Goal: Complete application form: Complete application form

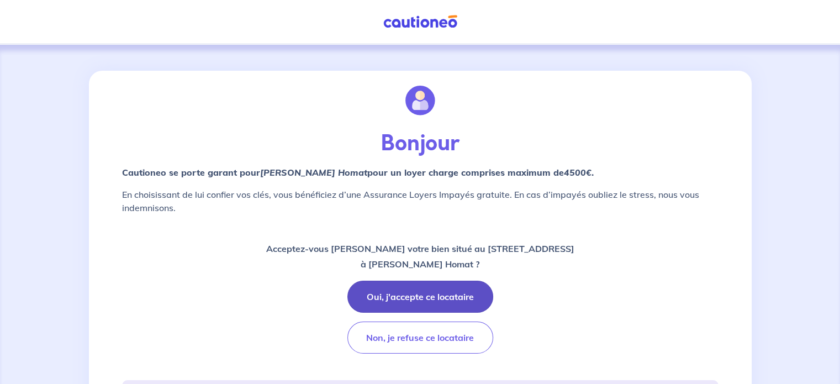
click at [435, 297] on button "Oui, j'accepte ce locataire" at bounding box center [420, 296] width 146 height 32
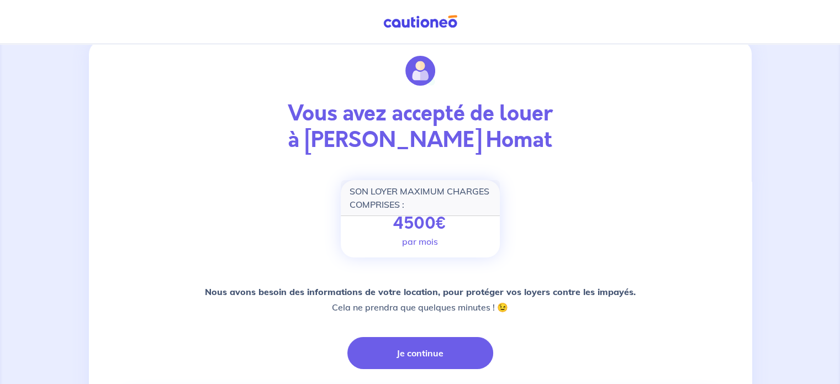
scroll to position [107, 0]
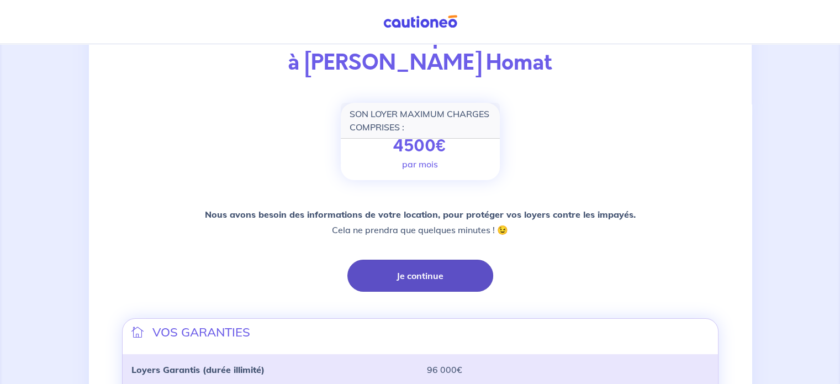
click at [453, 278] on button "Je continue" at bounding box center [420, 276] width 146 height 32
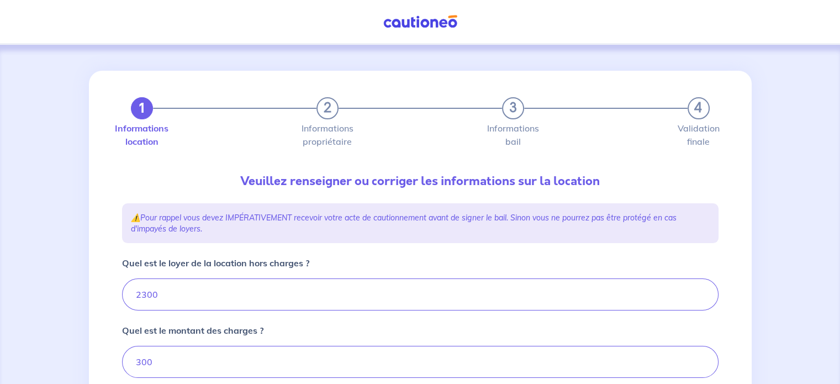
type input "2600"
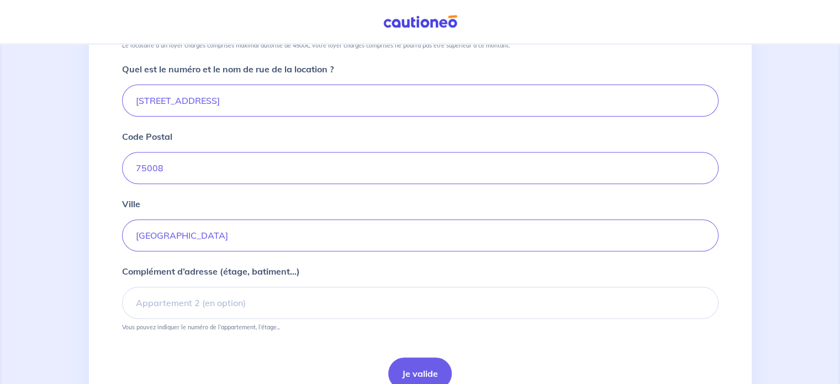
scroll to position [418, 0]
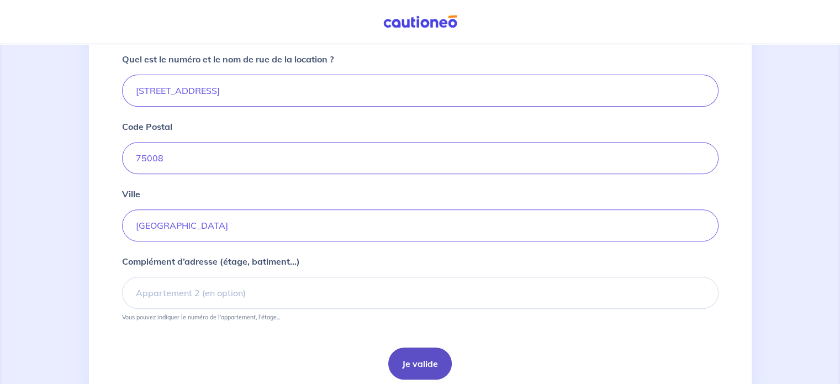
click at [414, 361] on button "Je valide" at bounding box center [419, 363] width 63 height 32
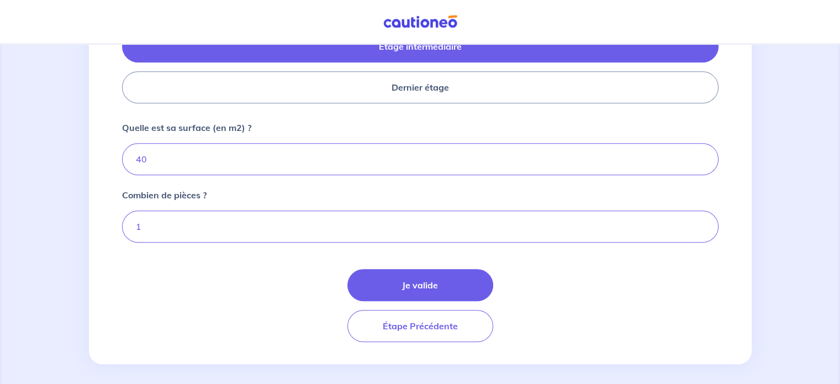
scroll to position [557, 0]
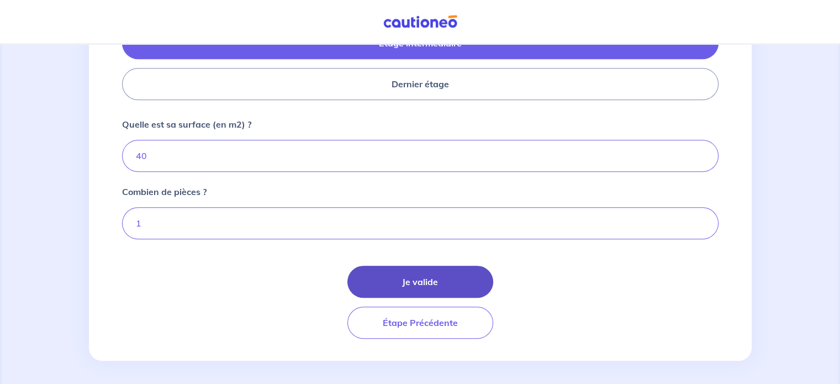
click at [393, 269] on button "Je valide" at bounding box center [420, 282] width 146 height 32
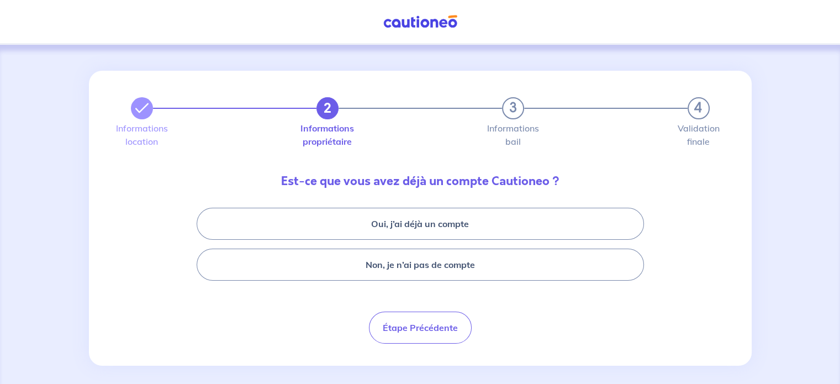
scroll to position [7, 0]
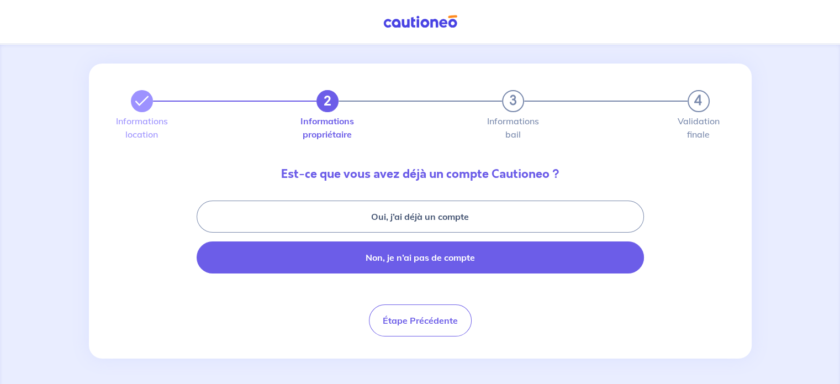
click at [318, 259] on button "Non, je n’ai pas de compte" at bounding box center [420, 257] width 447 height 32
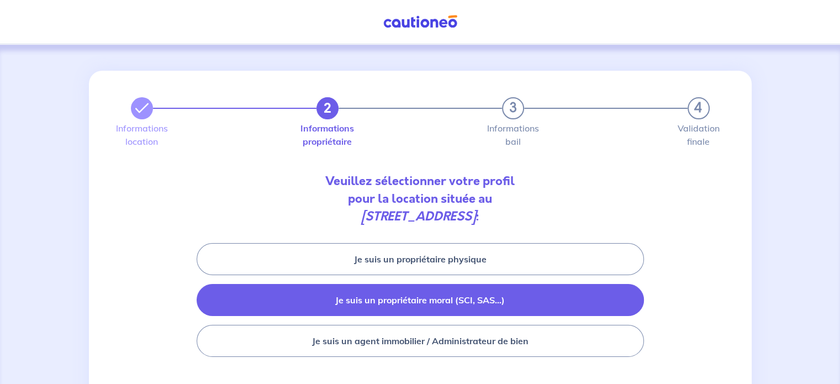
click at [523, 289] on button "Je suis un propriétaire moral (SCI, SAS...)" at bounding box center [420, 300] width 447 height 32
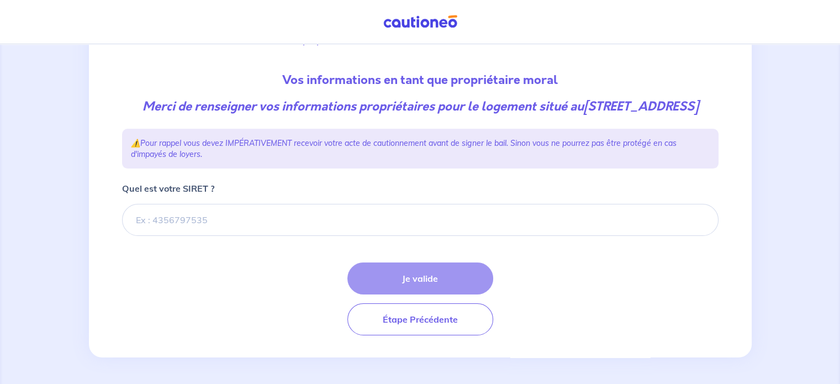
scroll to position [118, 0]
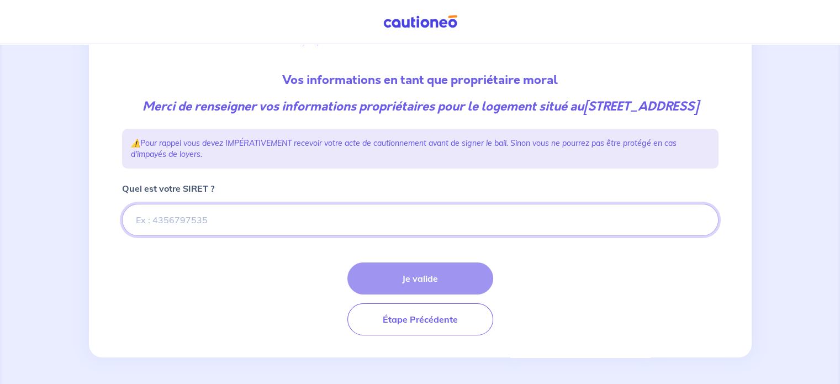
click at [313, 225] on input "Quel est votre SIRET ?" at bounding box center [420, 220] width 596 height 32
paste input "803888056"
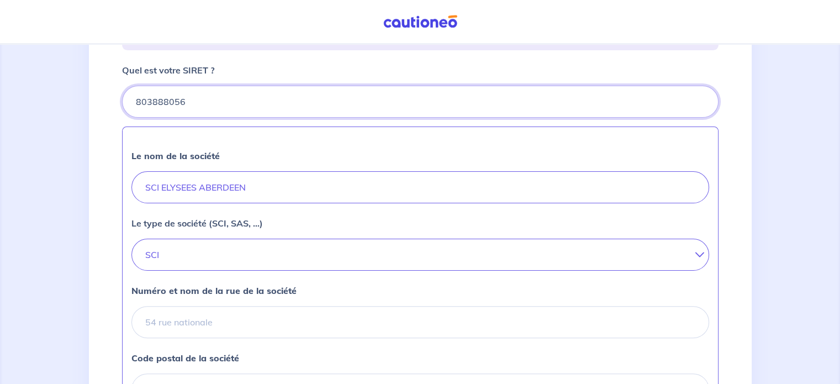
scroll to position [319, 0]
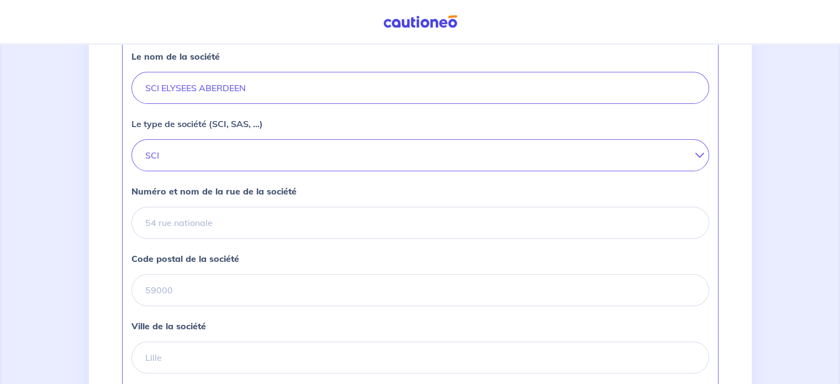
type input "803888056"
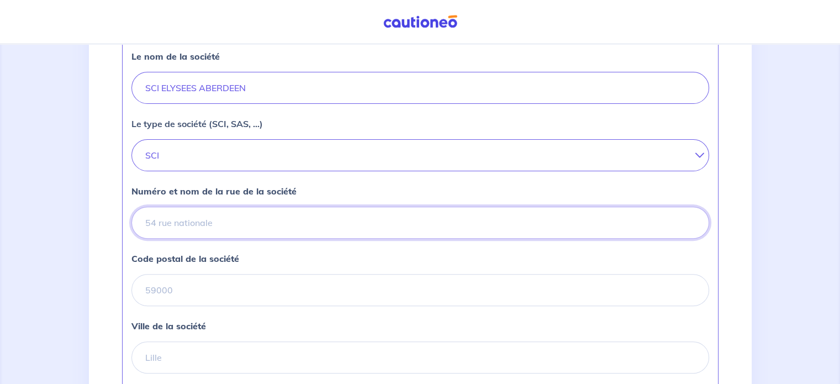
click at [266, 235] on input "Numéro et nom de la rue de la société" at bounding box center [420, 223] width 578 height 32
paste input "[STREET_ADDRESS]"
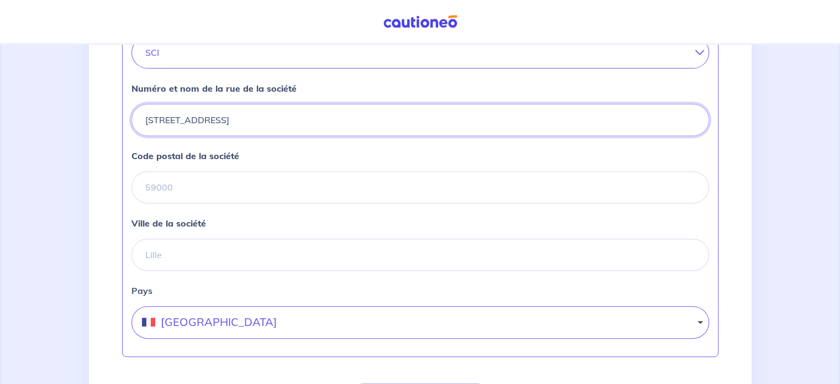
scroll to position [422, 0]
drag, startPoint x: 360, startPoint y: 139, endPoint x: 325, endPoint y: 136, distance: 35.4
click at [325, 135] on input "[STREET_ADDRESS]" at bounding box center [420, 119] width 578 height 32
type input "[STREET_ADDRESS]"
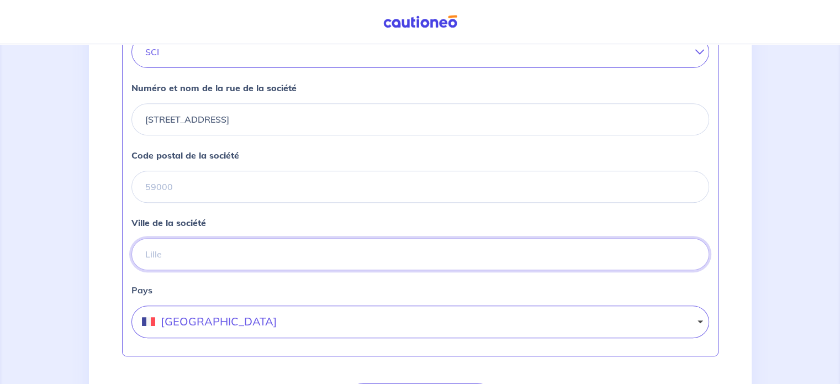
paste input "[GEOGRAPHIC_DATA]"
click at [310, 260] on input "[GEOGRAPHIC_DATA]" at bounding box center [420, 254] width 578 height 32
type input "[GEOGRAPHIC_DATA]"
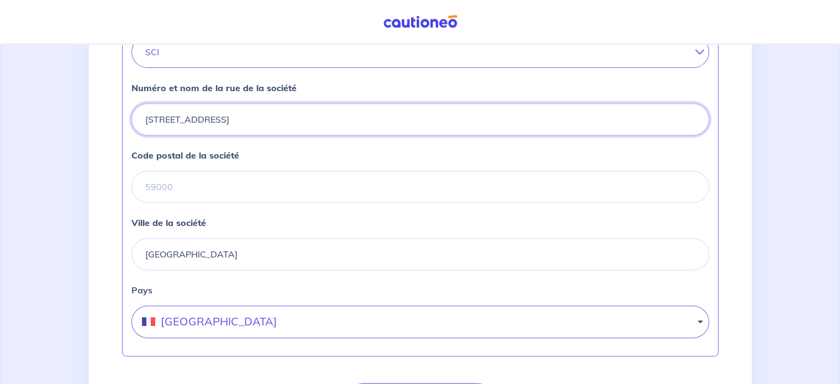
drag, startPoint x: 332, startPoint y: 138, endPoint x: 294, endPoint y: 136, distance: 38.7
click at [294, 135] on input "[STREET_ADDRESS]" at bounding box center [420, 119] width 578 height 32
type input "[STREET_ADDRESS],"
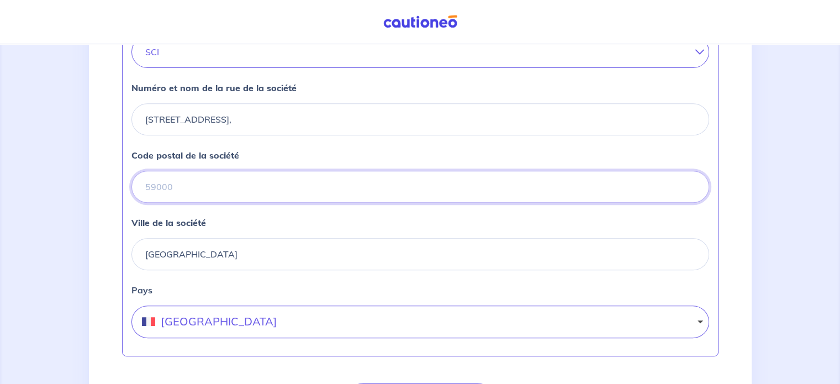
click at [288, 203] on input "Code postal de la société" at bounding box center [420, 187] width 578 height 32
paste input "75008"
type input "75008"
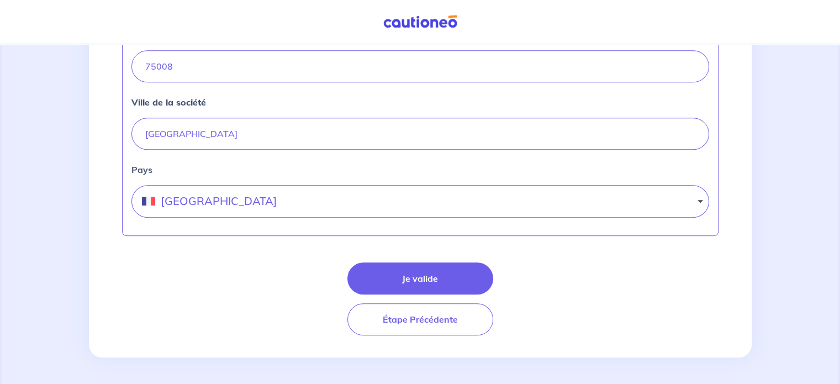
scroll to position [557, 0]
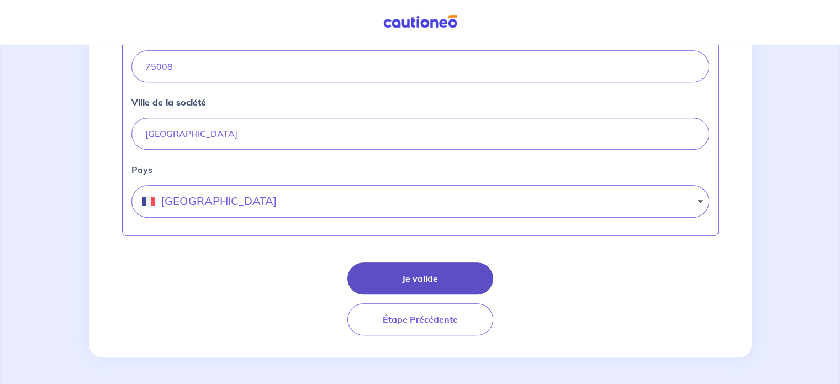
click at [422, 287] on button "Je valide" at bounding box center [420, 278] width 146 height 32
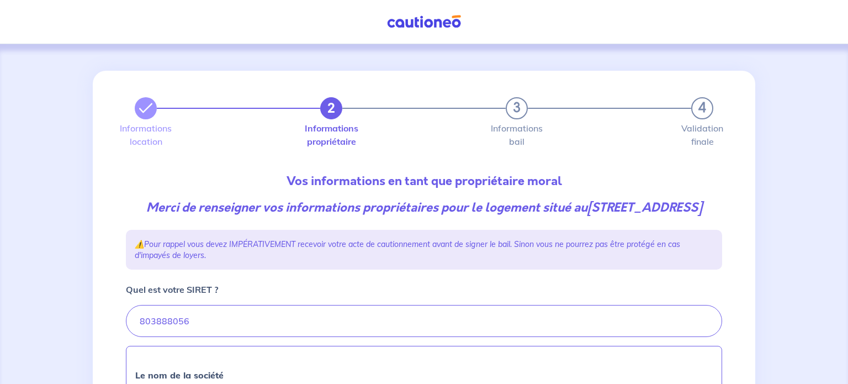
select select "FR"
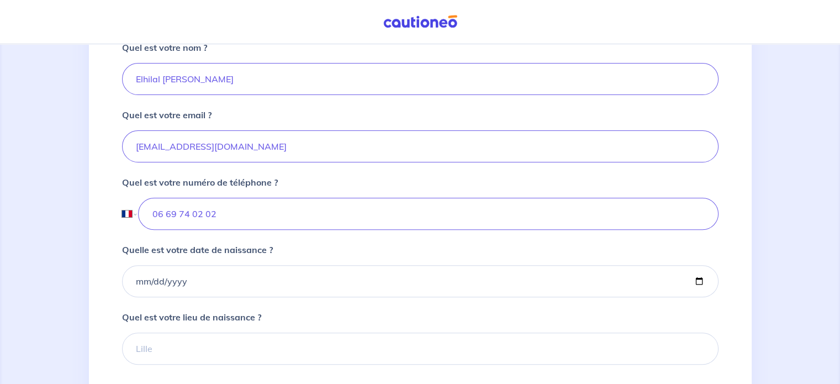
scroll to position [314, 0]
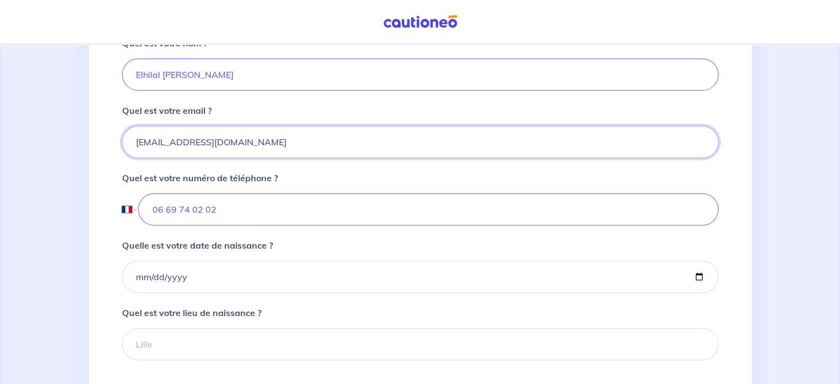
drag, startPoint x: 241, startPoint y: 163, endPoint x: 53, endPoint y: 152, distance: 188.1
click at [53, 152] on div "2 3 4 Informations location Informations propriétaire Informations bail Validat…" at bounding box center [420, 119] width 840 height 777
drag, startPoint x: 159, startPoint y: 94, endPoint x: 128, endPoint y: 92, distance: 31.5
click at [128, 91] on input "Elhilal [PERSON_NAME]" at bounding box center [420, 75] width 596 height 32
click at [207, 158] on input "jel" at bounding box center [420, 142] width 596 height 32
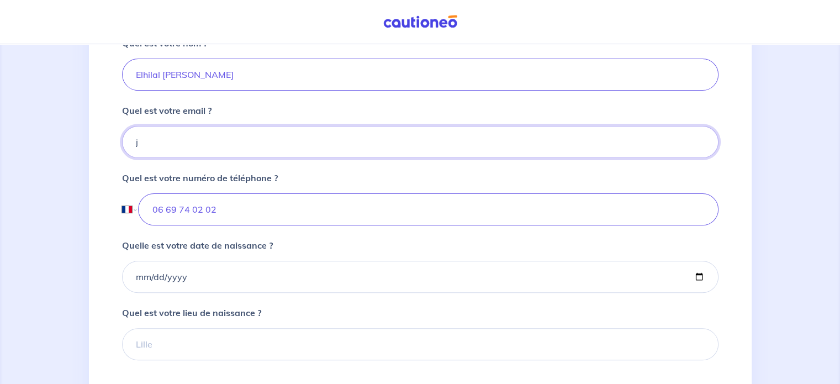
paste input "Elhilal"
click at [139, 158] on input "jElhilal" at bounding box center [420, 142] width 596 height 32
click at [176, 158] on input "JElhilal" at bounding box center [420, 142] width 596 height 32
type input "[EMAIL_ADDRESS][DOMAIN_NAME]"
click at [227, 224] on input "06 69 74 02 02" at bounding box center [428, 209] width 580 height 32
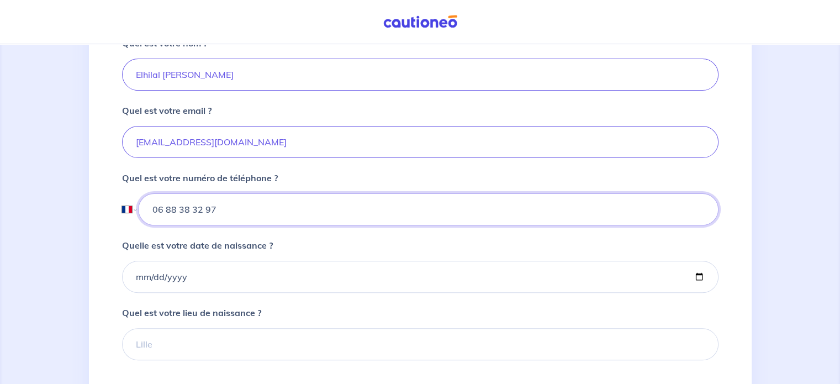
type input "06 88 38 32 97"
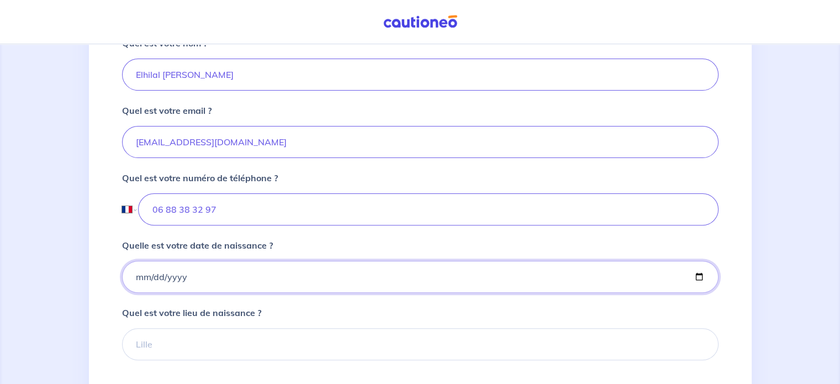
click at [135, 293] on input "Quelle est votre date de naissance ?" at bounding box center [420, 277] width 596 height 32
type input "[DATE]"
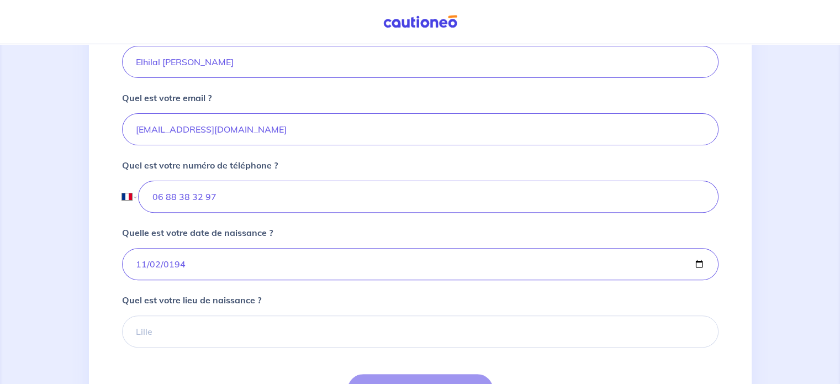
scroll to position [329, 0]
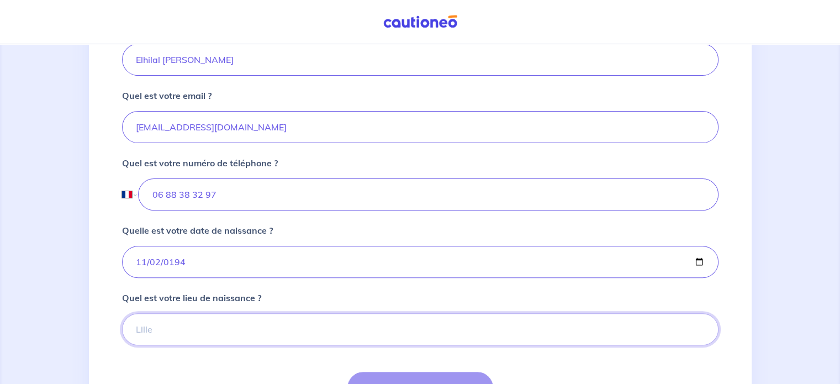
click at [152, 344] on input "Quel est votre lieu de naissance ?" at bounding box center [420, 329] width 596 height 32
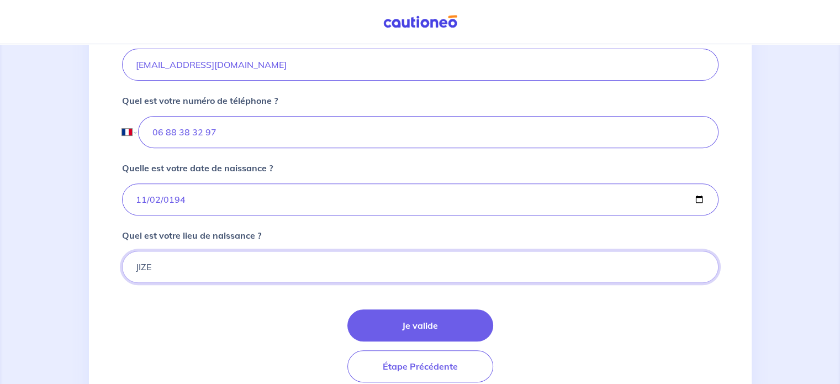
scroll to position [453, 0]
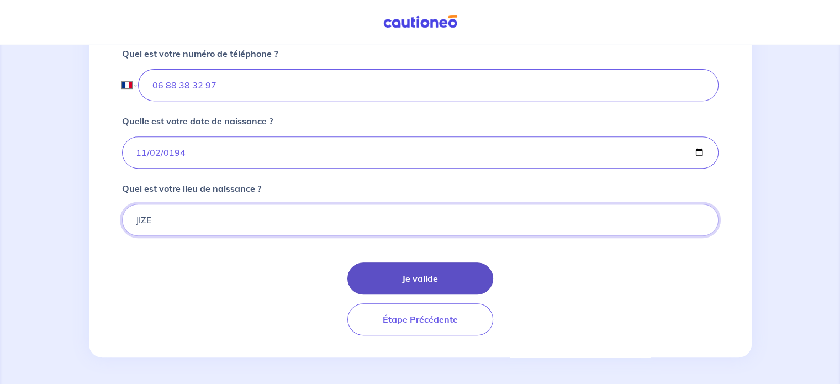
type input "JIZE"
click at [396, 271] on button "Je valide" at bounding box center [420, 278] width 146 height 32
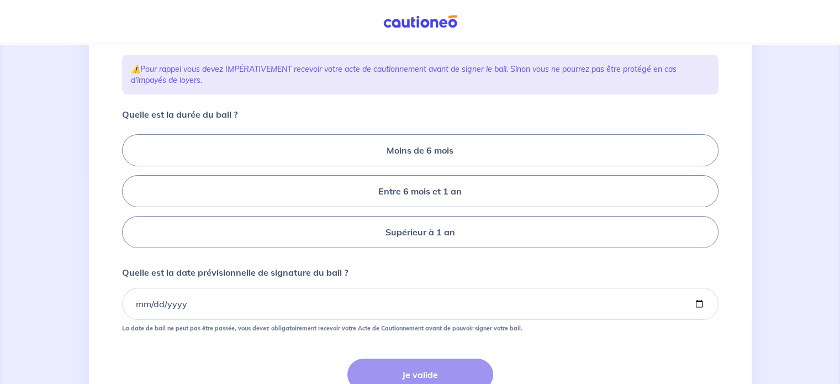
scroll to position [178, 0]
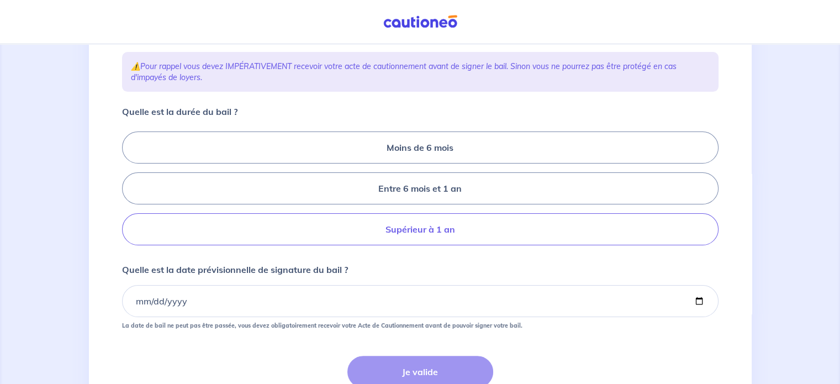
click at [454, 245] on label "Supérieur à 1 an" at bounding box center [420, 229] width 596 height 32
click at [129, 192] on input "Supérieur à 1 an" at bounding box center [125, 188] width 7 height 7
radio input "true"
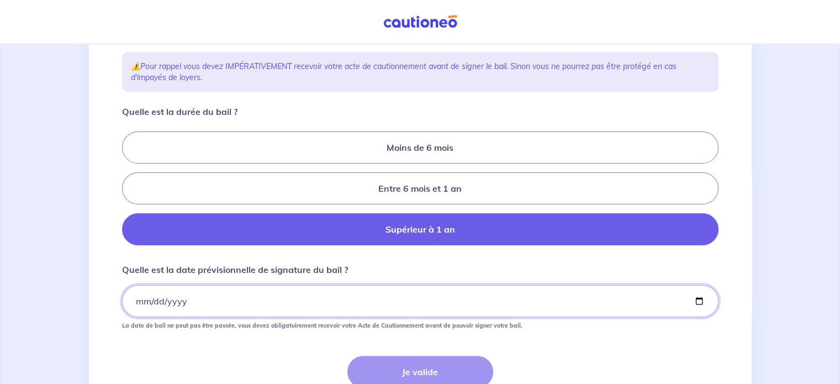
click at [135, 317] on input "Quelle est la date prévisionnelle de signature du bail ?" at bounding box center [420, 301] width 596 height 32
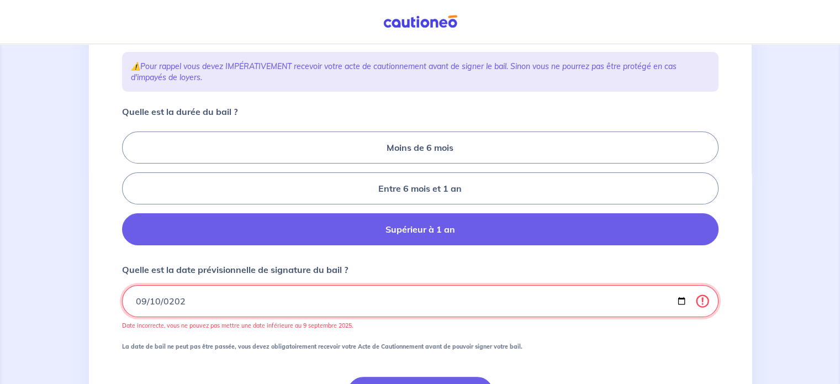
type input "[DATE]"
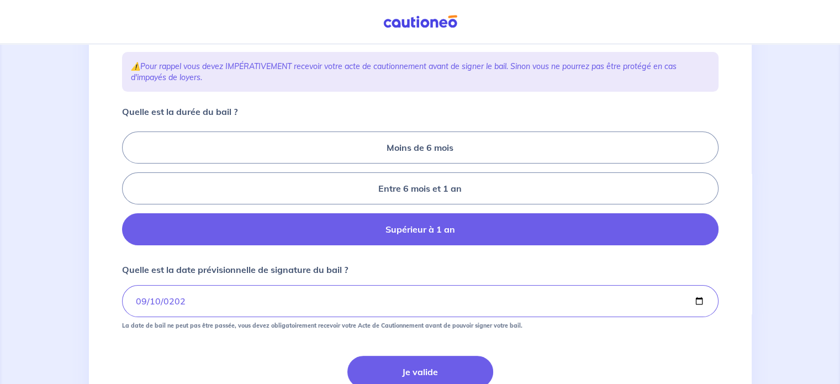
click at [84, 264] on div "3 4 Informations location Informations propriétaire Informations bail Validatio…" at bounding box center [420, 171] width 840 height 611
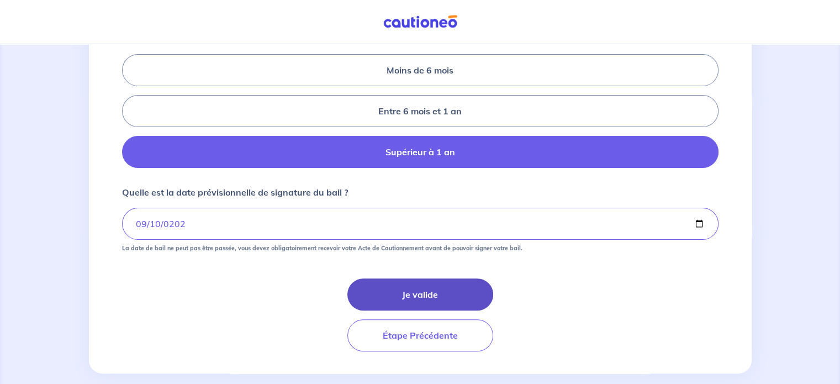
scroll to position [262, 0]
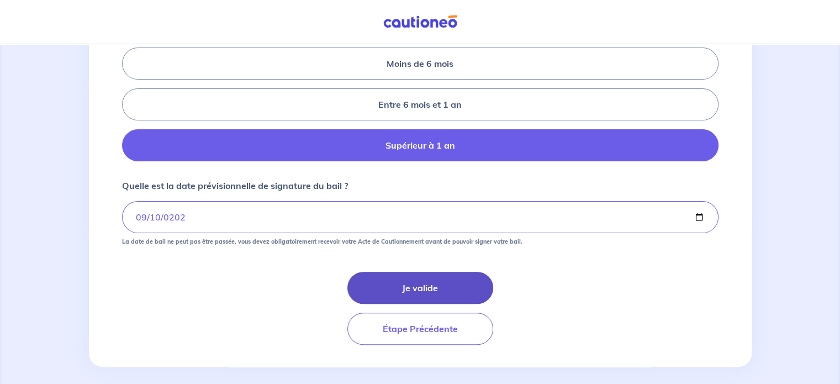
click at [395, 304] on button "Je valide" at bounding box center [420, 288] width 146 height 32
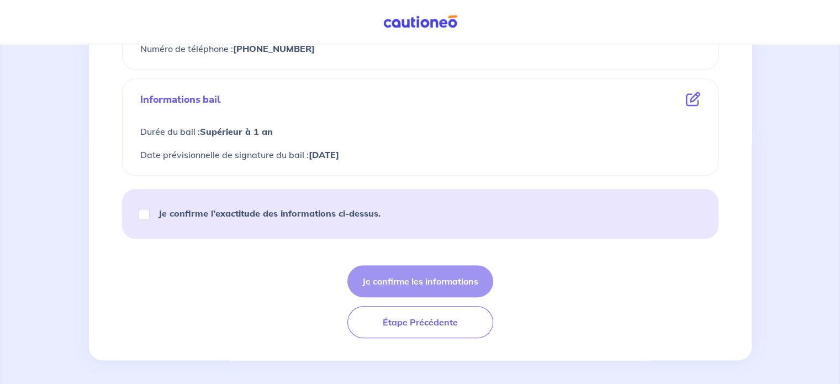
scroll to position [632, 0]
click at [149, 208] on input "Je confirme l’exactitude des informations ci-dessus." at bounding box center [144, 213] width 11 height 11
checkbox input "true"
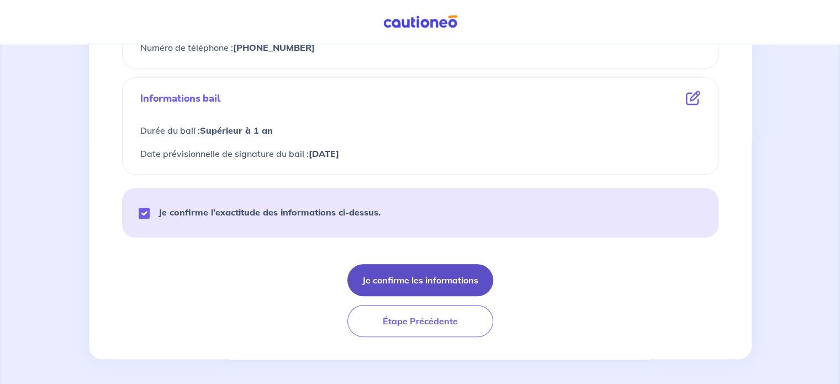
click at [384, 278] on button "Je confirme les informations" at bounding box center [420, 280] width 146 height 32
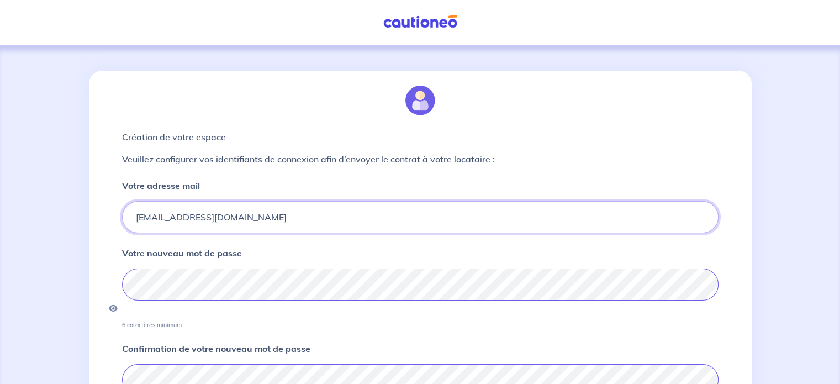
click at [288, 210] on input "[EMAIL_ADDRESS][DOMAIN_NAME]" at bounding box center [420, 217] width 596 height 32
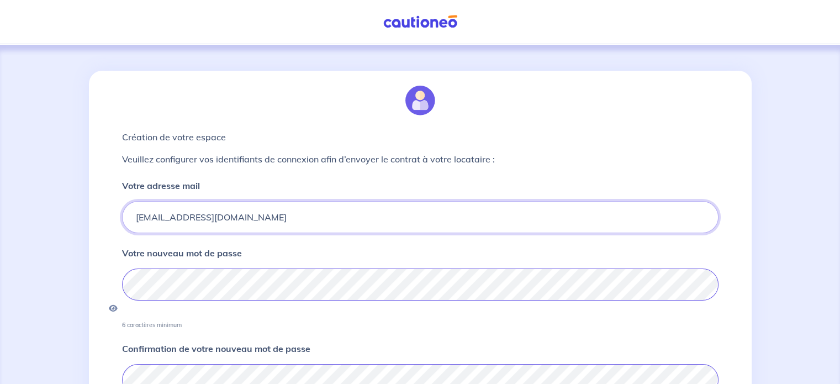
click at [288, 210] on input "[EMAIL_ADDRESS][DOMAIN_NAME]" at bounding box center [420, 217] width 596 height 32
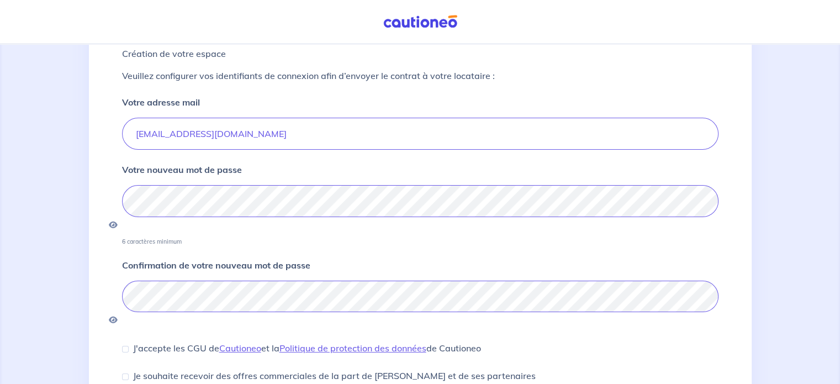
scroll to position [95, 0]
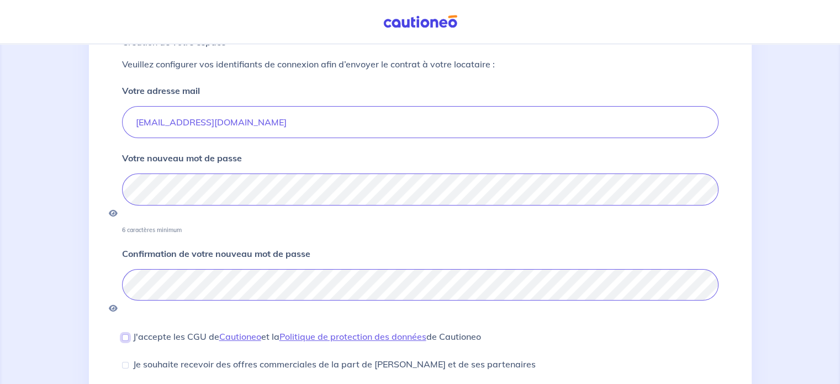
click at [126, 334] on input "J'accepte les CGU de [PERSON_NAME] et la Politique de protection des données de…" at bounding box center [125, 337] width 7 height 7
checkbox input "false"
drag, startPoint x: 126, startPoint y: 303, endPoint x: 125, endPoint y: 333, distance: 30.4
click at [125, 333] on form "Votre adresse mail [EMAIL_ADDRESS][DOMAIN_NAME] Votre nouveau mot de passe 6 ca…" at bounding box center [420, 257] width 596 height 346
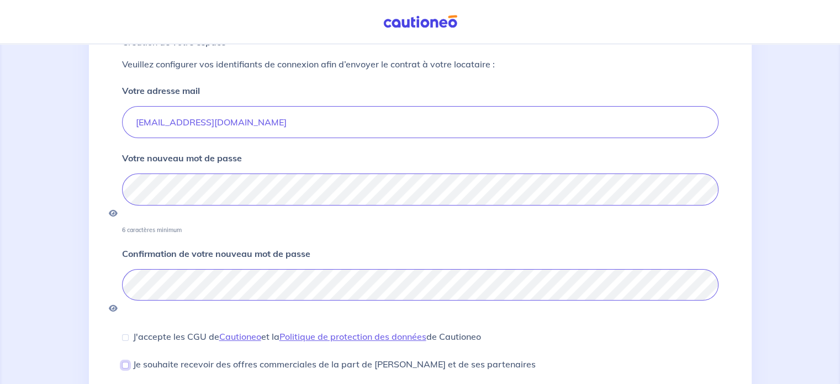
click at [125, 362] on input "Je souhaite recevoir des offres commerciales de la part de [PERSON_NAME] et de …" at bounding box center [125, 365] width 7 height 7
checkbox input "true"
click at [126, 334] on input "J'accepte les CGU de [PERSON_NAME] et la Politique de protection des données de…" at bounding box center [125, 337] width 7 height 7
checkbox input "true"
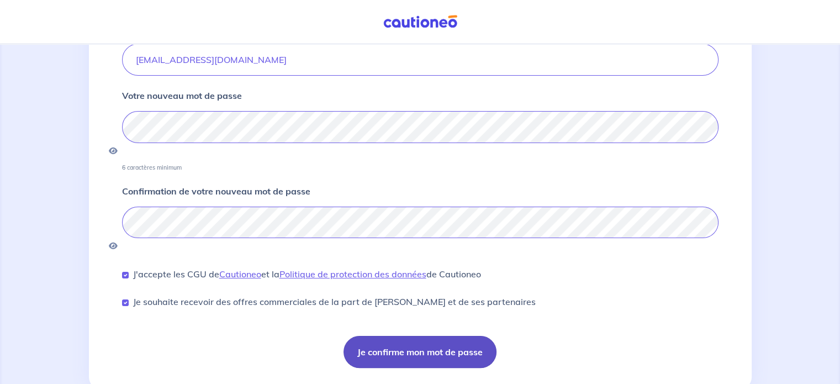
click at [371, 336] on button "Je confirme mon mot de passe" at bounding box center [419, 352] width 153 height 32
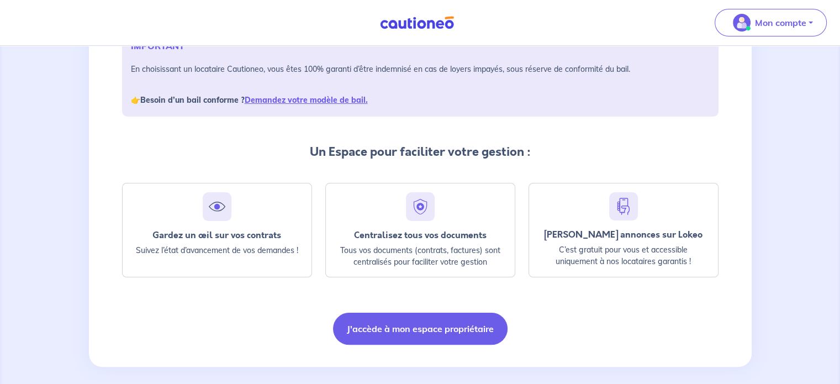
scroll to position [190, 0]
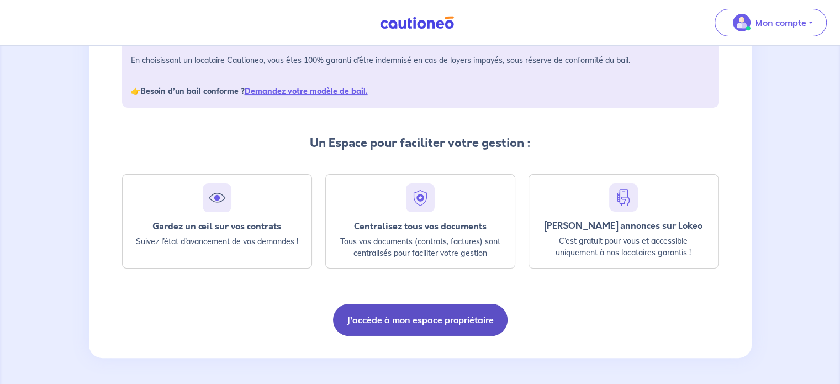
click at [451, 326] on button "J'accède à mon espace propriétaire" at bounding box center [420, 320] width 174 height 32
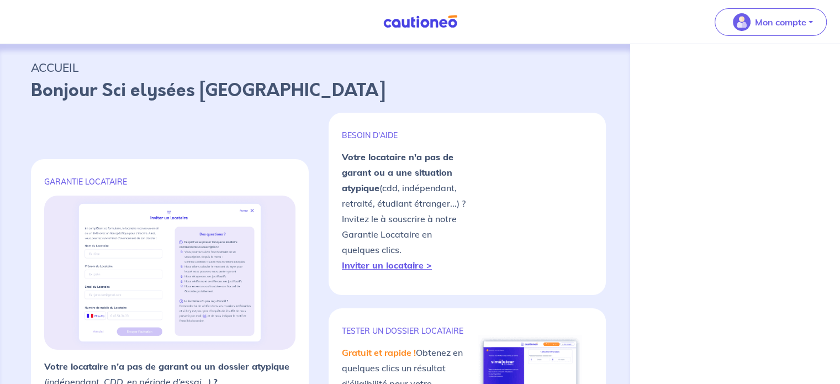
select select "FR"
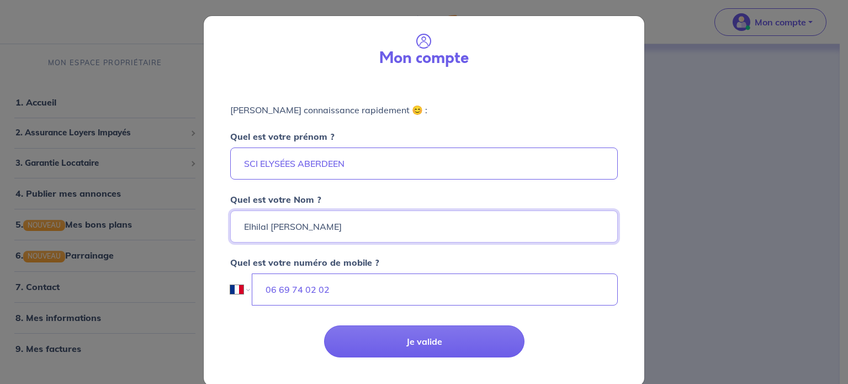
drag, startPoint x: 319, startPoint y: 225, endPoint x: 265, endPoint y: 225, distance: 53.6
click at [265, 225] on input "Elhilal [PERSON_NAME]" at bounding box center [424, 226] width 388 height 32
type input "Elhilal"
click at [384, 165] on input "SCI ELYSÉES ABERDEEN" at bounding box center [424, 163] width 388 height 32
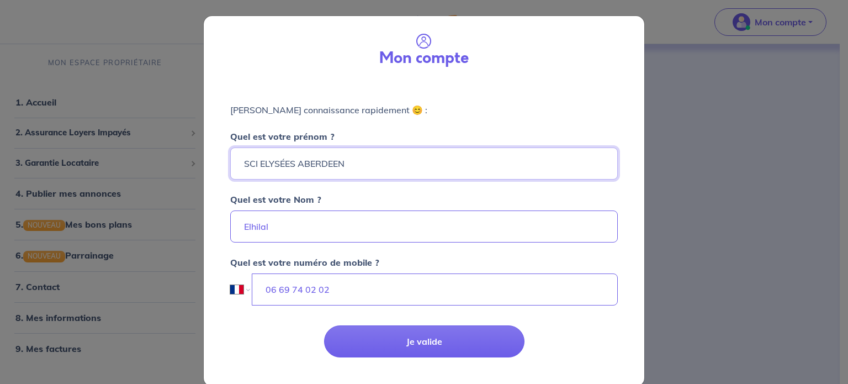
click at [384, 165] on input "SCI ELYSÉES ABERDEEN" at bounding box center [424, 163] width 388 height 32
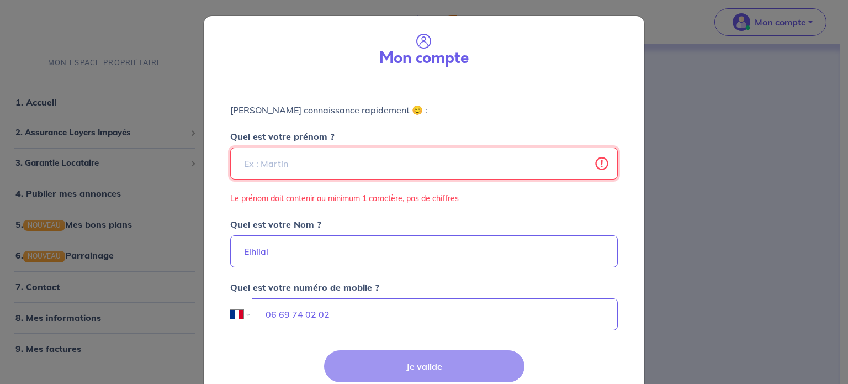
paste input "Jay Ahmed"
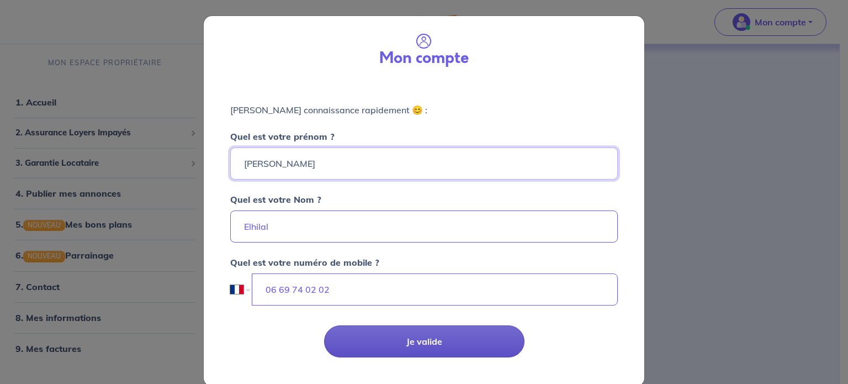
type input "Jay Ahmed"
click at [400, 348] on button "Je valide" at bounding box center [424, 341] width 200 height 32
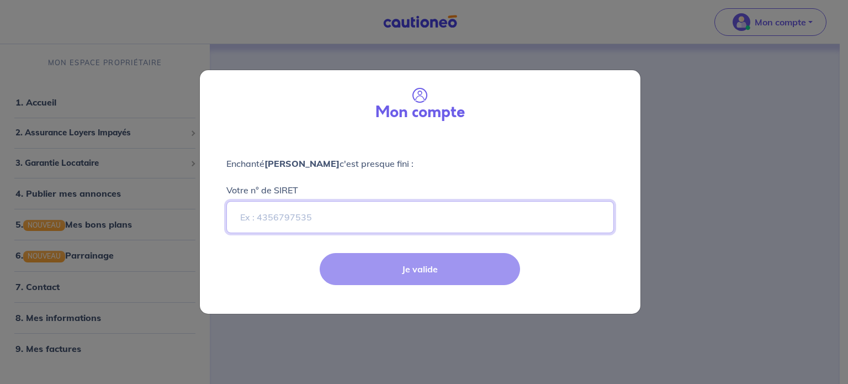
click at [316, 232] on input "Votre n° de SIRET" at bounding box center [420, 217] width 388 height 32
paste input "803888056"
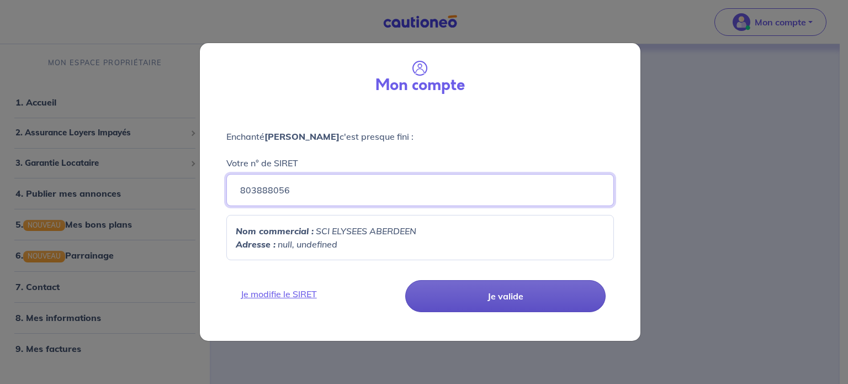
type input "803888056"
click at [469, 296] on button "Je valide" at bounding box center [505, 296] width 200 height 32
click at [494, 304] on button "Je valide" at bounding box center [505, 296] width 200 height 32
click at [505, 298] on button "Je valide" at bounding box center [505, 296] width 200 height 32
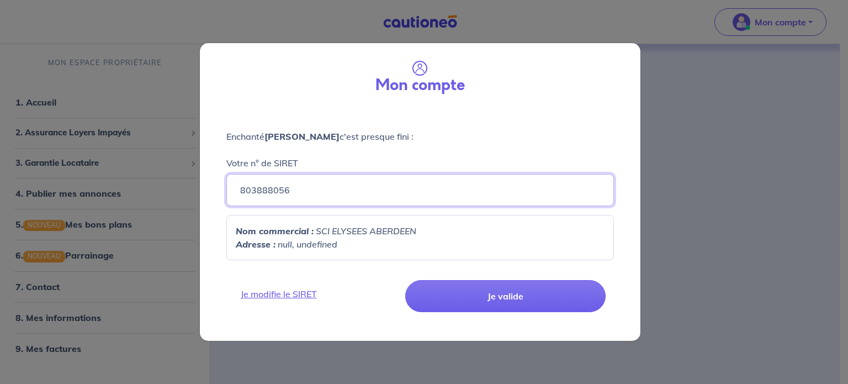
click at [241, 192] on input "803888056" at bounding box center [420, 190] width 388 height 32
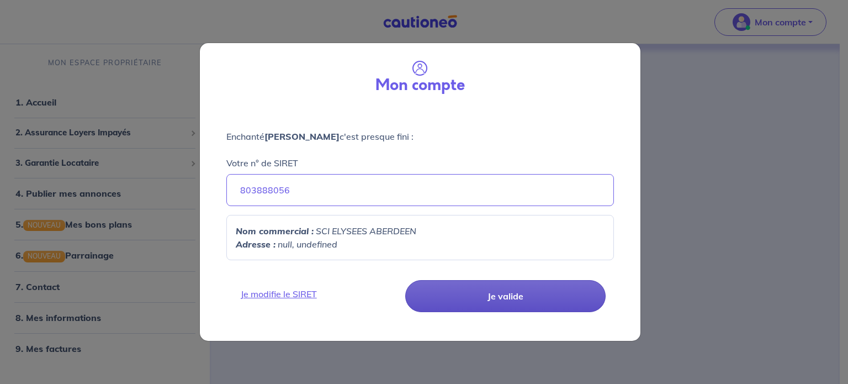
click at [453, 294] on button "Je valide" at bounding box center [505, 296] width 200 height 32
